Goal: Task Accomplishment & Management: Manage account settings

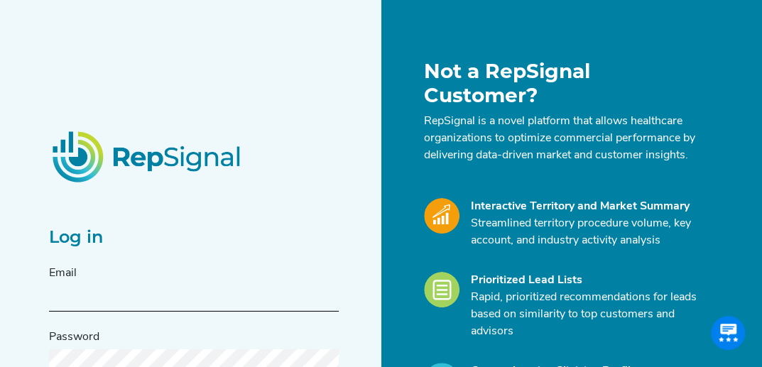
click at [87, 286] on input "text" at bounding box center [194, 299] width 290 height 26
type input "[DOMAIN_NAME][EMAIL_ADDRESS][DOMAIN_NAME]"
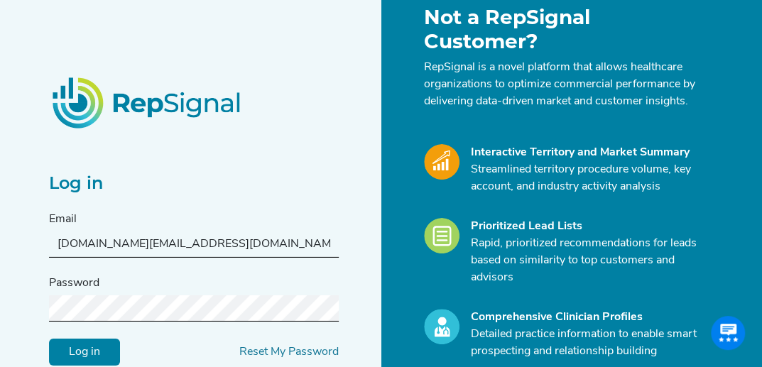
scroll to position [71, 0]
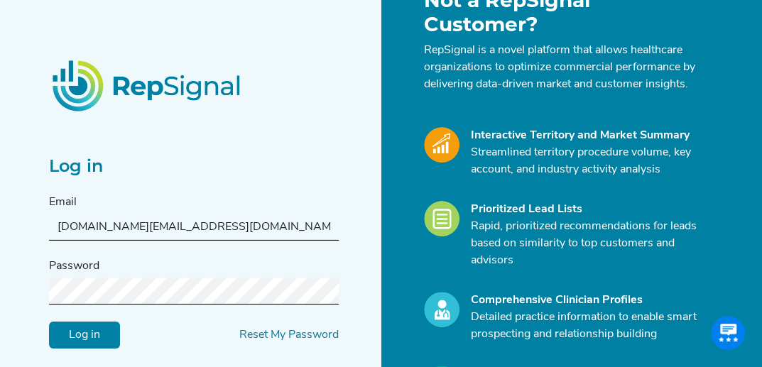
click at [49, 321] on input "Log in" at bounding box center [84, 334] width 71 height 27
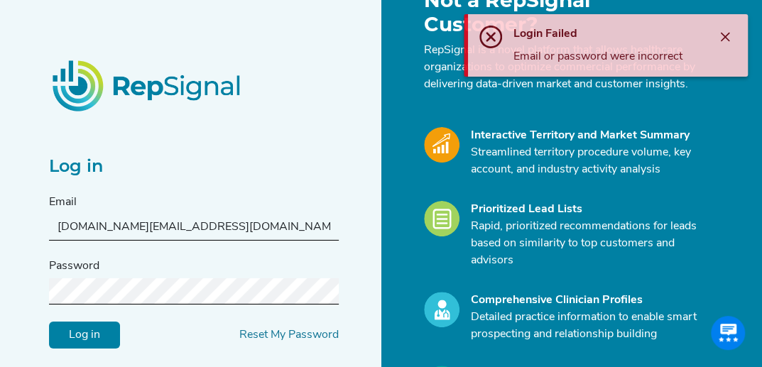
click at [0, 292] on div "Log in Email [DOMAIN_NAME][EMAIL_ADDRESS][DOMAIN_NAME] Password Log in Reset My…" at bounding box center [381, 232] width 762 height 607
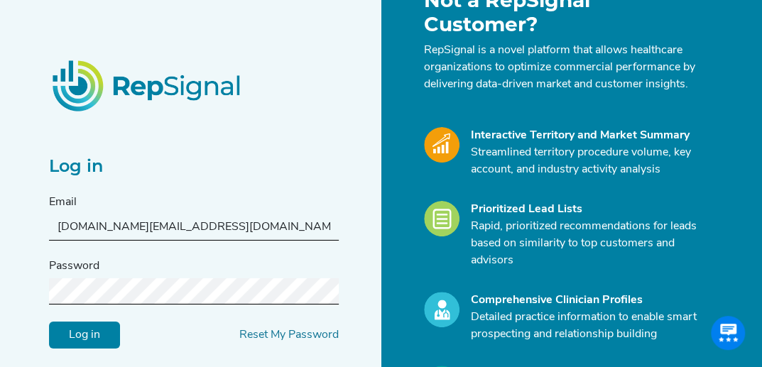
click at [0, 302] on html "Log in Email [DOMAIN_NAME][EMAIL_ADDRESS][DOMAIN_NAME] Password Log in Reset My…" at bounding box center [381, 232] width 762 height 607
click at [49, 321] on input "Log in" at bounding box center [84, 334] width 71 height 27
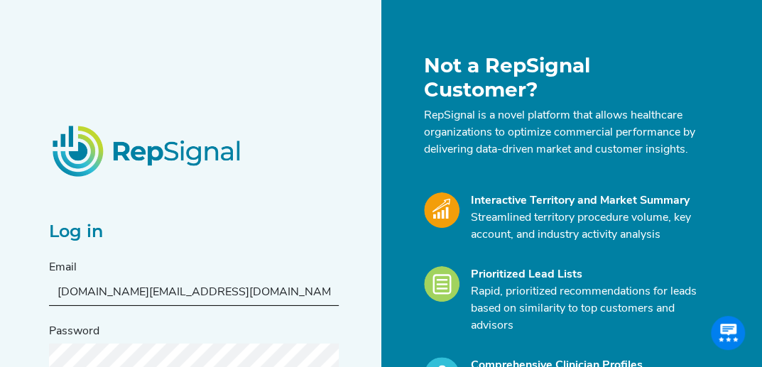
scroll to position [0, 0]
